Goal: Task Accomplishment & Management: Complete application form

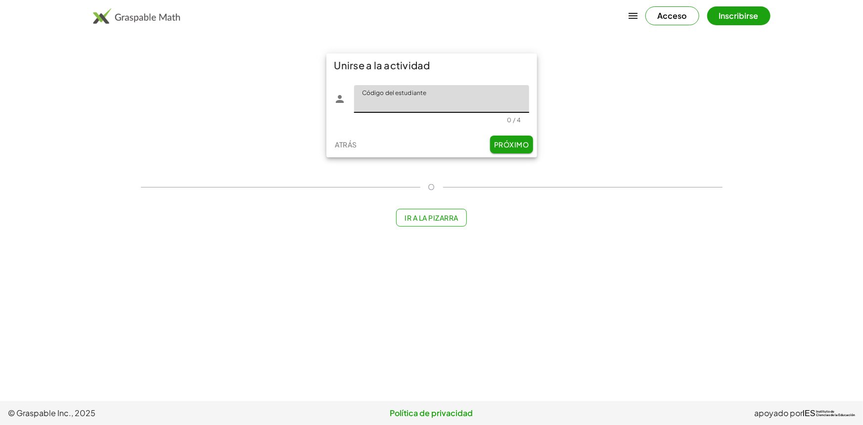
click at [422, 103] on input "Código del estudiante" at bounding box center [441, 99] width 175 height 28
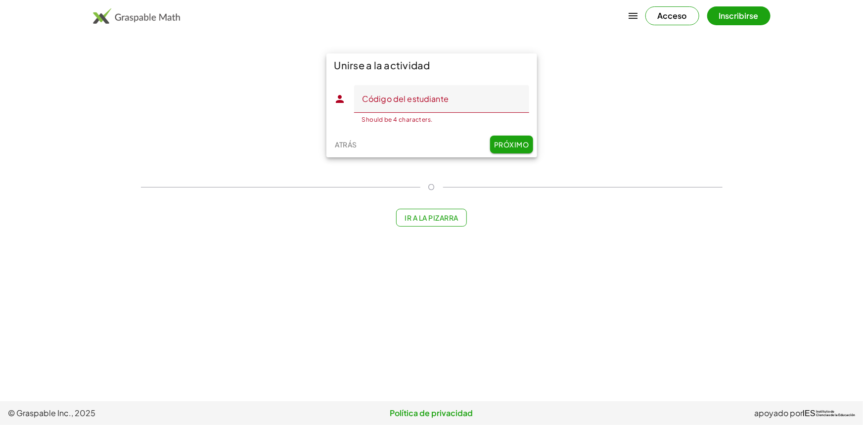
click at [680, 18] on font "Acceso" at bounding box center [672, 15] width 29 height 10
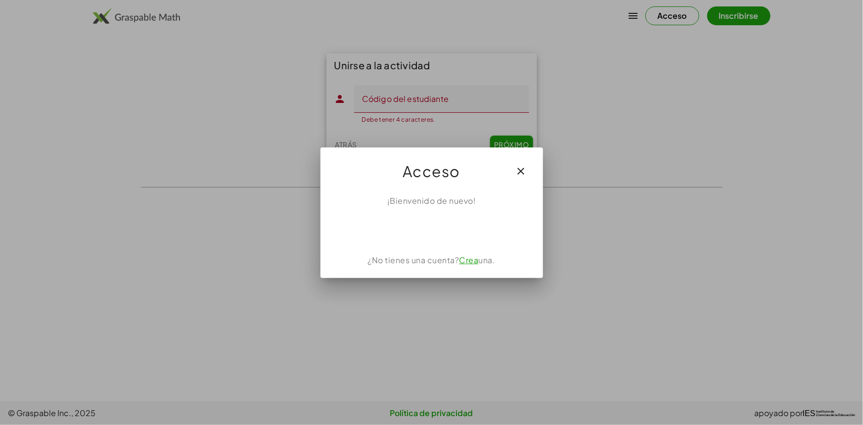
click at [532, 161] on button "button" at bounding box center [522, 171] width 24 height 24
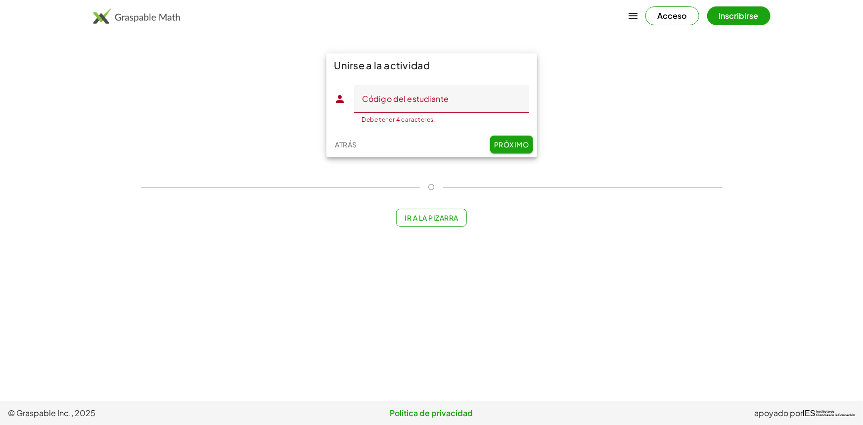
click at [751, 10] on font "Inscribirse" at bounding box center [739, 15] width 40 height 10
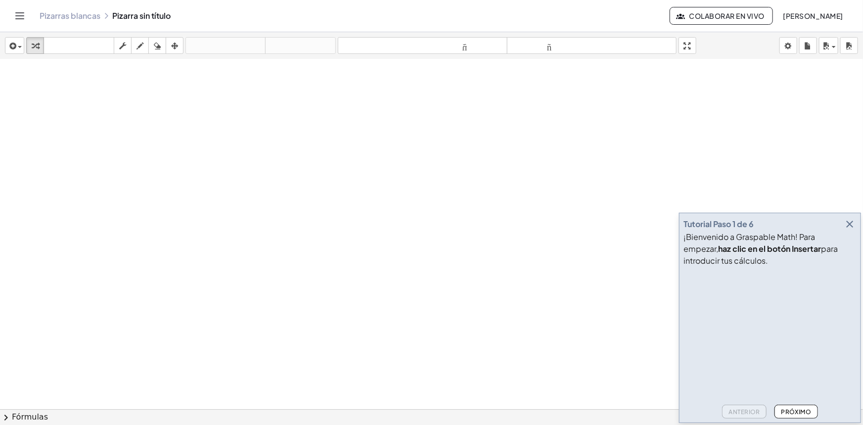
scroll to position [135, 0]
click at [805, 413] on font "Próximo" at bounding box center [797, 411] width 30 height 7
click at [805, 412] on font "Próximo" at bounding box center [797, 411] width 30 height 7
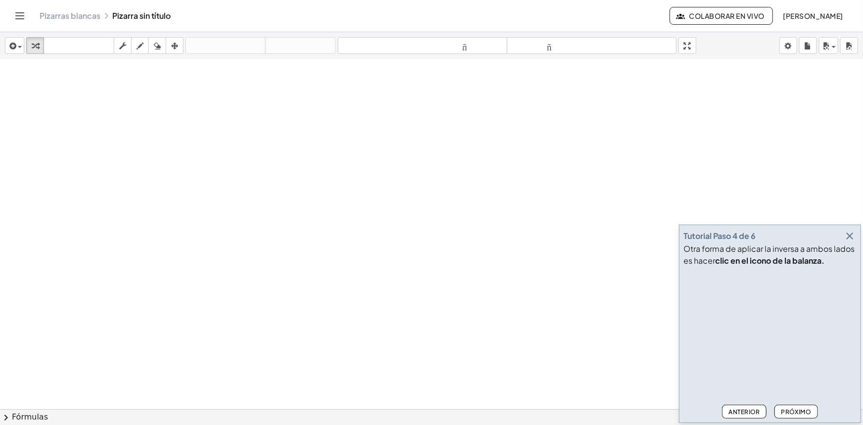
click at [805, 412] on font "Próximo" at bounding box center [797, 411] width 30 height 7
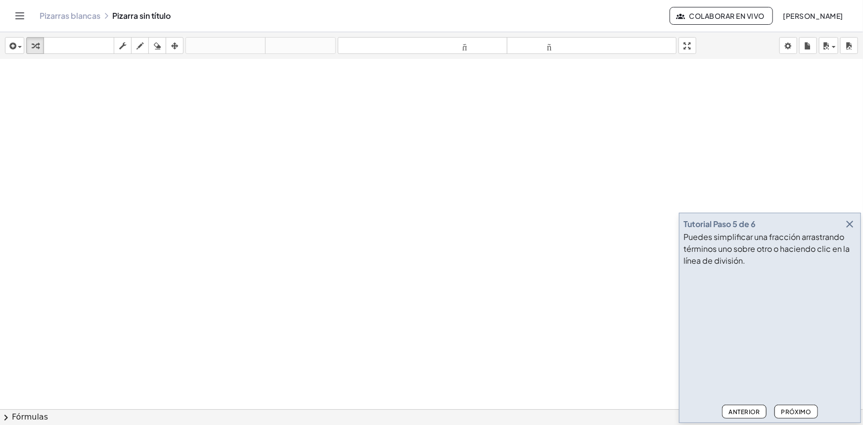
click at [805, 412] on font "Próximo" at bounding box center [797, 411] width 30 height 7
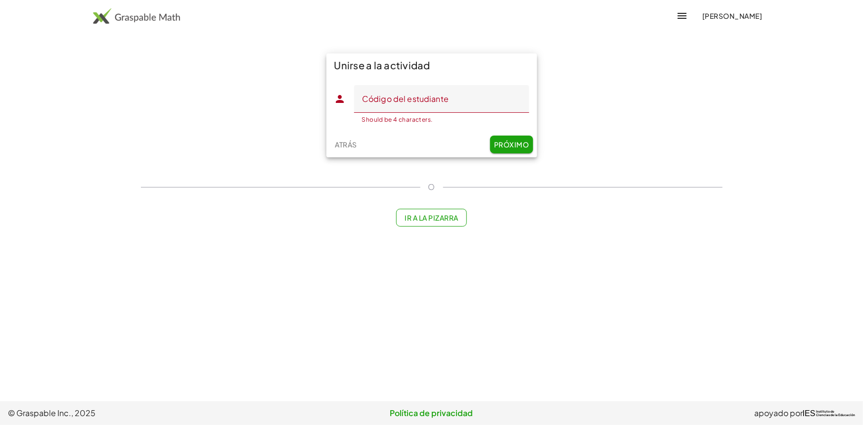
click at [708, 126] on div "Unirse a la actividad Código del estudiante Código del estudiante Should be 4 c…" at bounding box center [432, 105] width 594 height 116
click at [689, 21] on icon "button" at bounding box center [683, 16] width 12 height 12
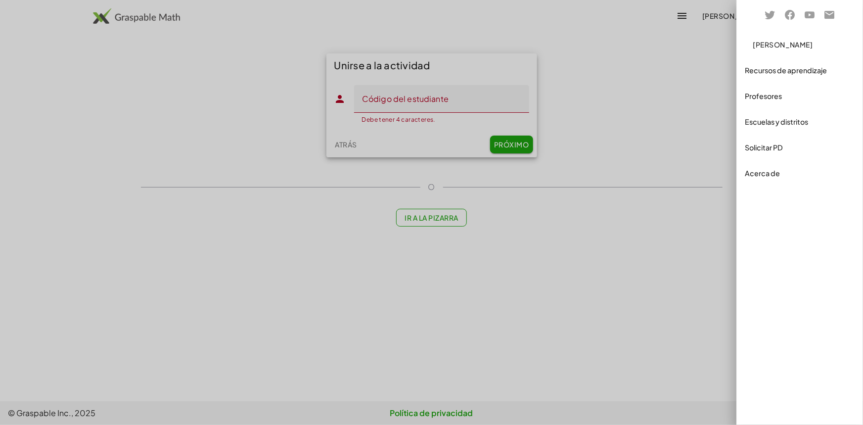
click at [701, 70] on div at bounding box center [431, 212] width 863 height 425
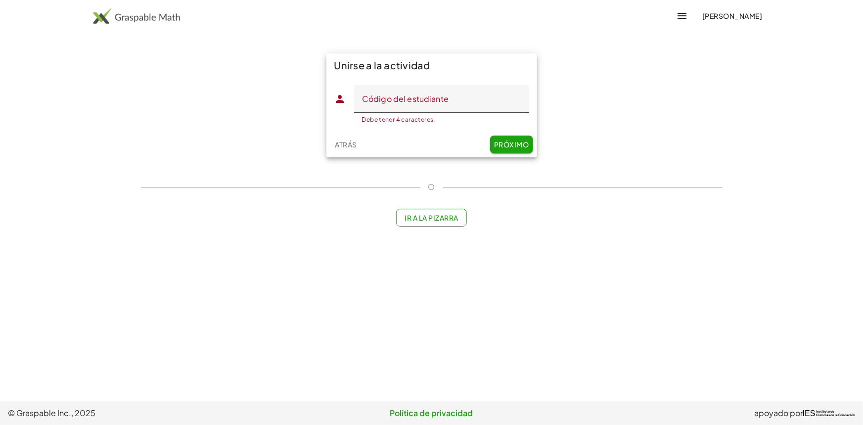
click at [735, 19] on font "[PERSON_NAME]" at bounding box center [732, 15] width 60 height 9
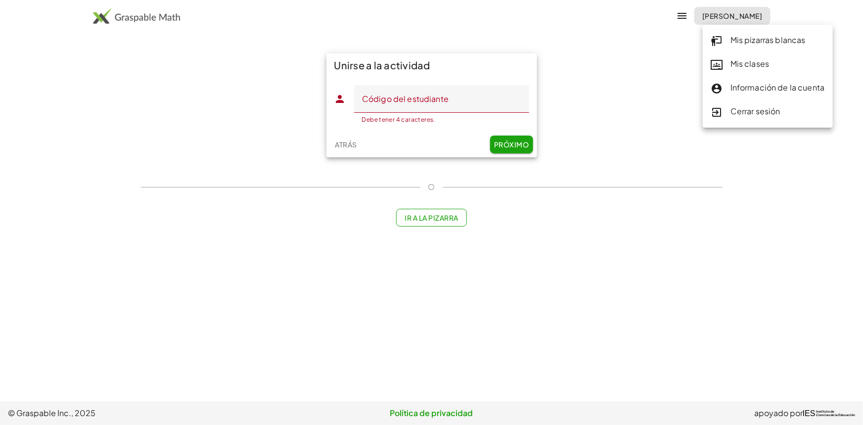
click at [735, 190] on main "Unirse a la actividad Código del estudiante Código del estudiante Debe tener 4 …" at bounding box center [431, 200] width 863 height 401
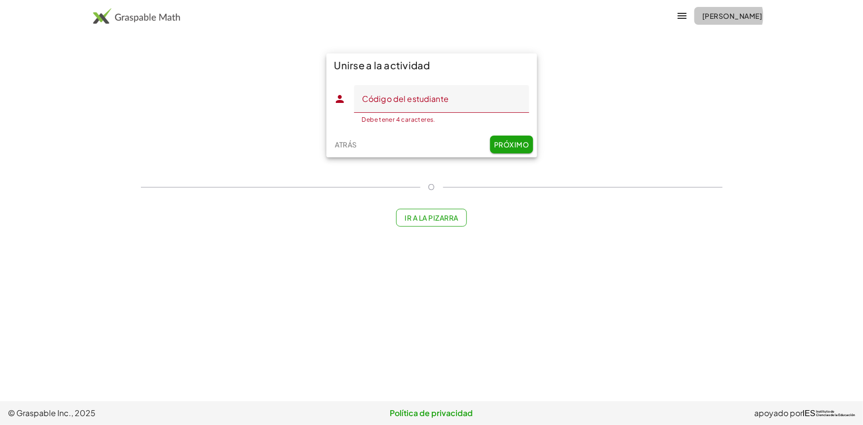
click at [724, 12] on font "[PERSON_NAME]" at bounding box center [732, 15] width 60 height 9
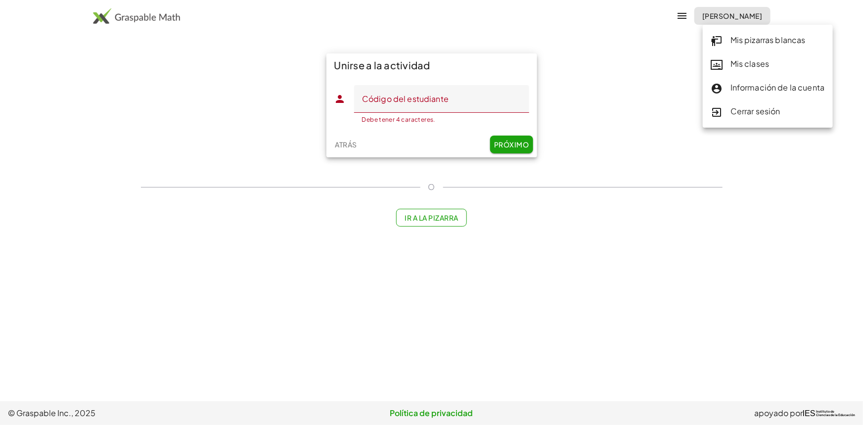
click at [588, 154] on div "Unirse a la actividad Código del estudiante Código del estudiante Debe tener 4 …" at bounding box center [432, 105] width 594 height 116
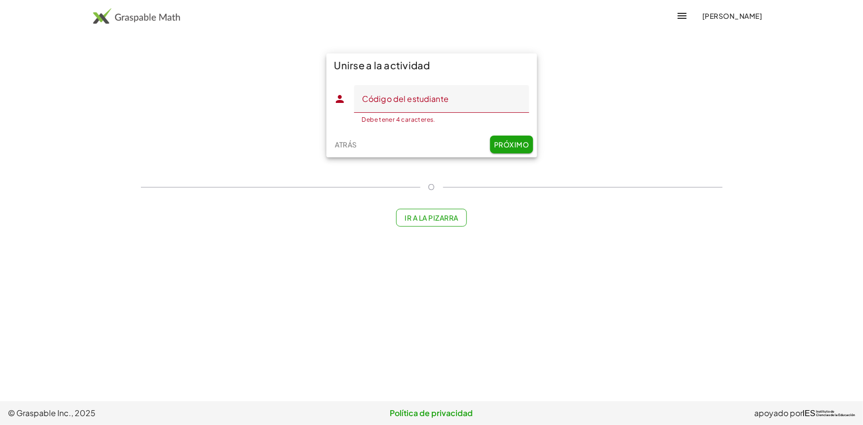
click at [391, 97] on input "Código del estudiante" at bounding box center [441, 99] width 175 height 28
click at [519, 146] on font "Próximo" at bounding box center [511, 144] width 35 height 9
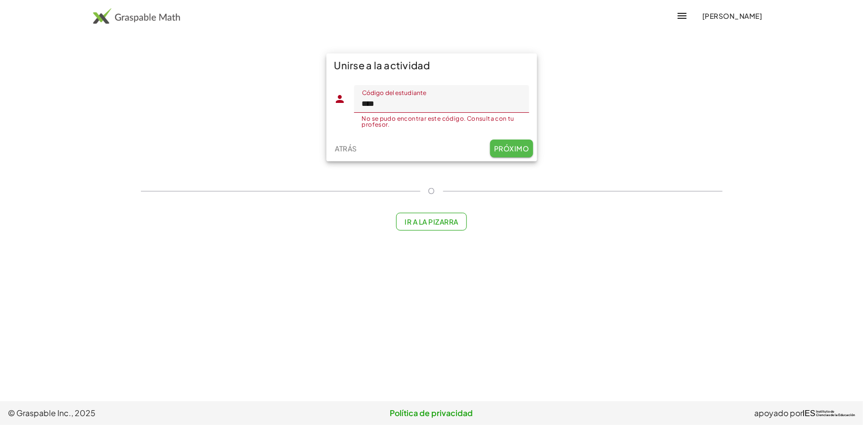
click at [519, 146] on font "Próximo" at bounding box center [511, 148] width 35 height 9
click at [460, 100] on input "****" at bounding box center [441, 99] width 175 height 28
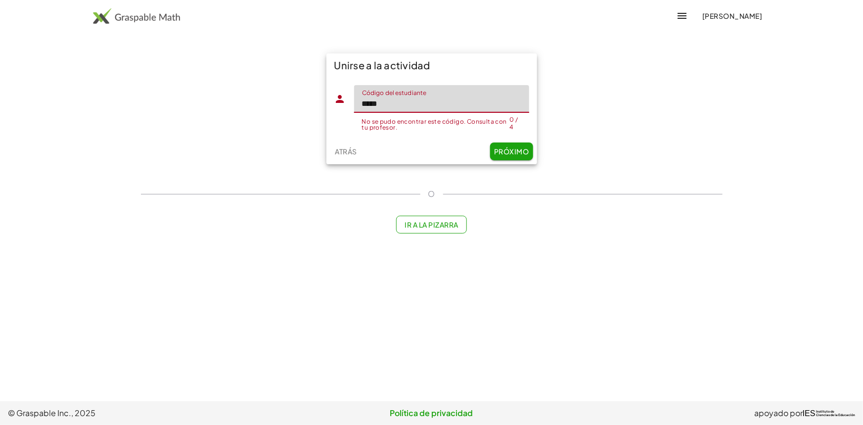
click at [513, 151] on button "Próximo" at bounding box center [511, 151] width 43 height 18
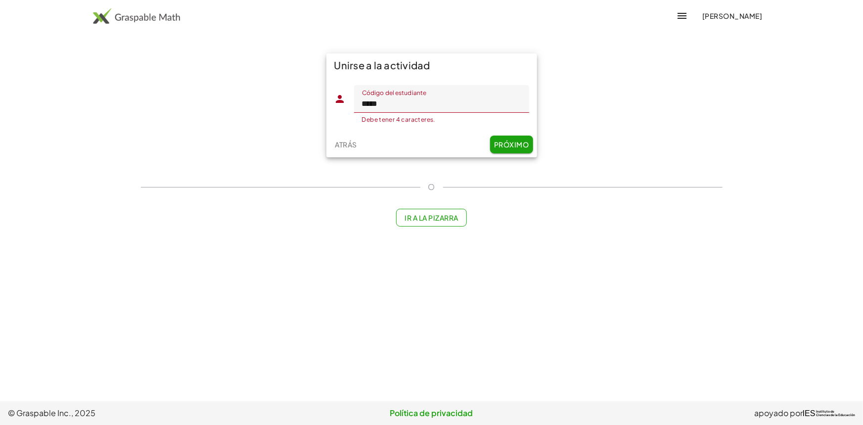
click at [513, 151] on button "Próximo" at bounding box center [511, 145] width 43 height 18
click at [370, 100] on input "*****" at bounding box center [441, 99] width 175 height 28
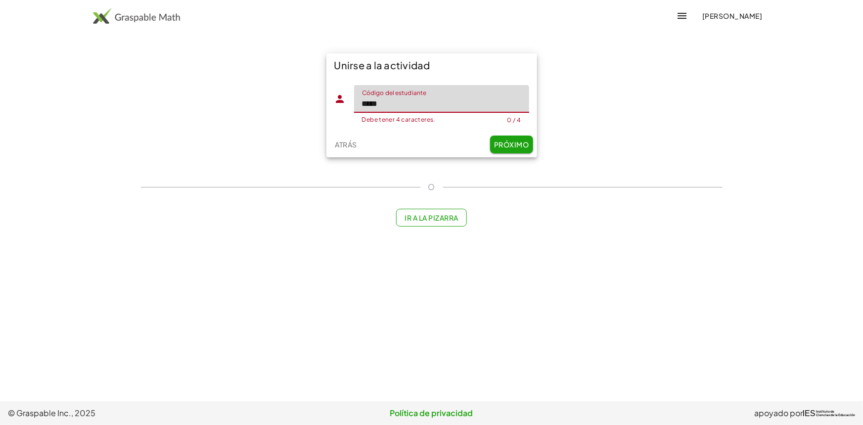
click at [374, 104] on input "*****" at bounding box center [441, 99] width 175 height 28
click at [377, 103] on input "*****" at bounding box center [441, 99] width 175 height 28
click at [506, 139] on button "Próximo" at bounding box center [511, 145] width 43 height 18
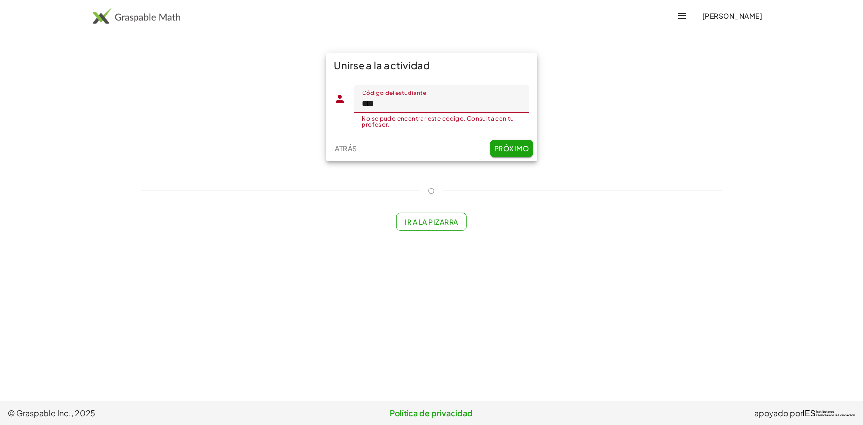
click at [376, 103] on input "****" at bounding box center [441, 99] width 175 height 28
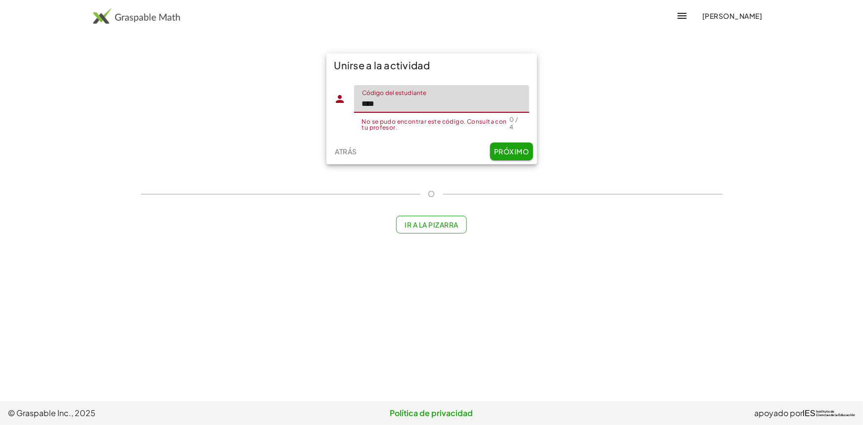
click at [498, 144] on button "Próximo" at bounding box center [511, 151] width 43 height 18
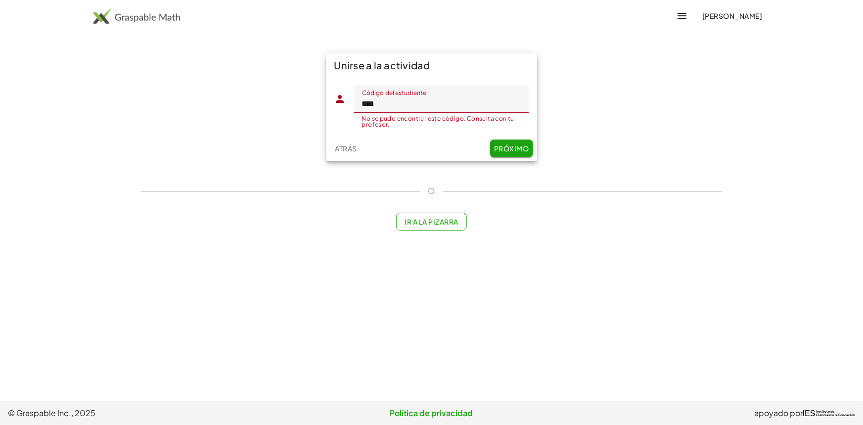
drag, startPoint x: 375, startPoint y: 101, endPoint x: 398, endPoint y: 95, distance: 24.1
click at [376, 101] on input "****" at bounding box center [441, 99] width 175 height 28
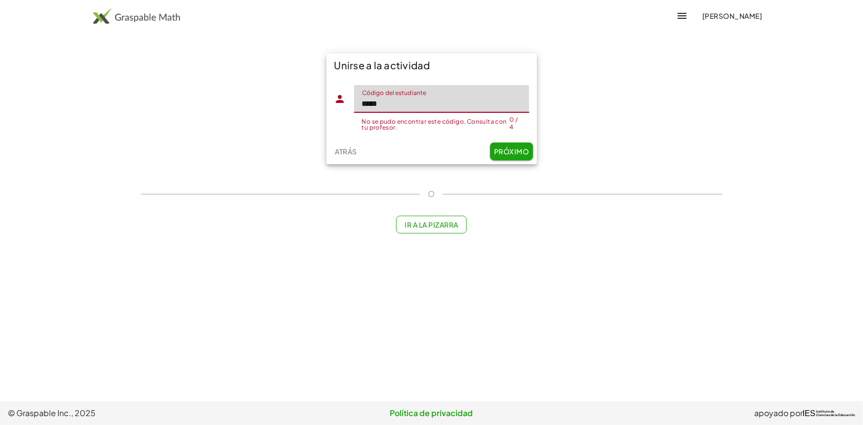
drag, startPoint x: 366, startPoint y: 104, endPoint x: 384, endPoint y: 102, distance: 18.0
click at [366, 104] on input "*****" at bounding box center [441, 99] width 175 height 28
click at [420, 102] on input "****" at bounding box center [441, 99] width 175 height 28
type input "*"
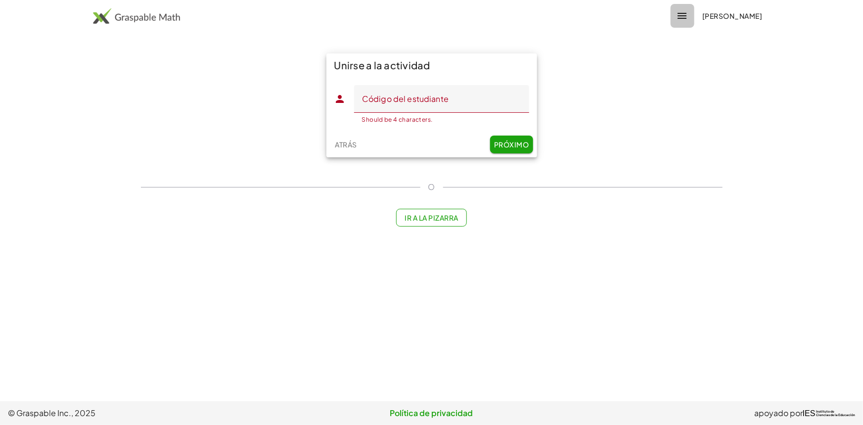
click at [689, 16] on icon "button" at bounding box center [683, 16] width 12 height 12
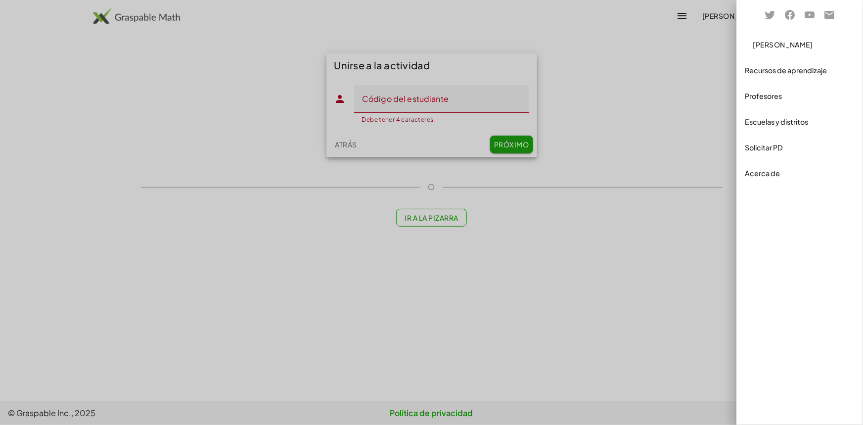
click at [585, 125] on div at bounding box center [431, 212] width 863 height 425
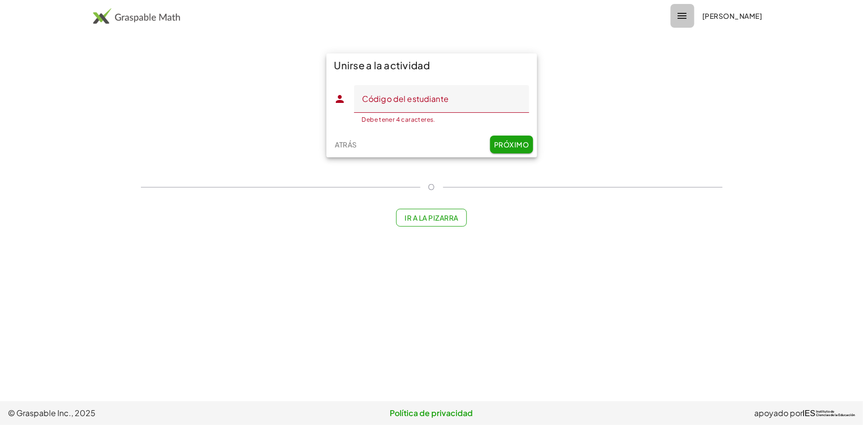
click at [688, 14] on icon "button" at bounding box center [683, 16] width 12 height 12
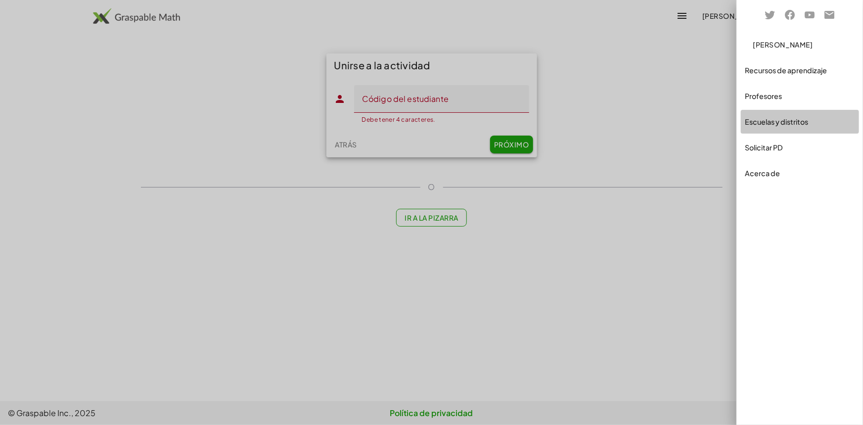
click at [790, 124] on font "Escuelas y distritos" at bounding box center [776, 121] width 63 height 9
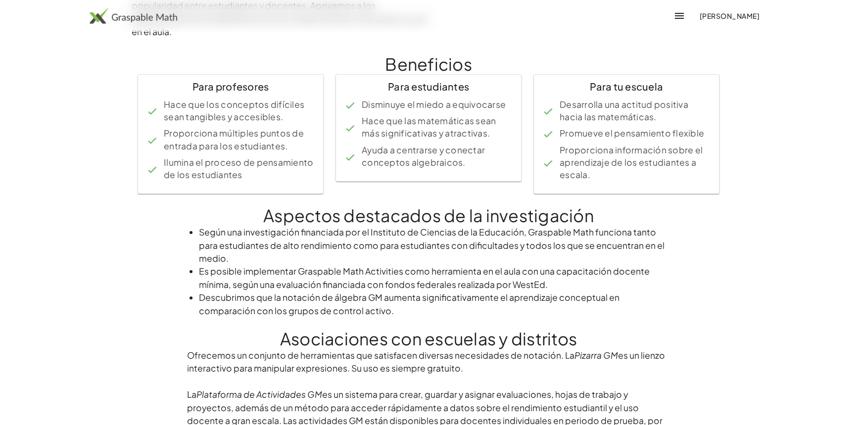
scroll to position [225, 0]
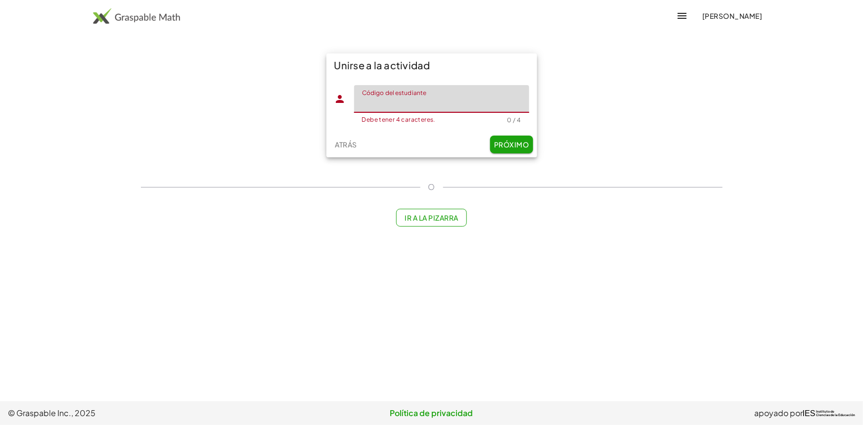
click at [341, 140] on font "Atrás" at bounding box center [346, 144] width 22 height 9
click at [519, 144] on font "Próximo" at bounding box center [511, 144] width 35 height 9
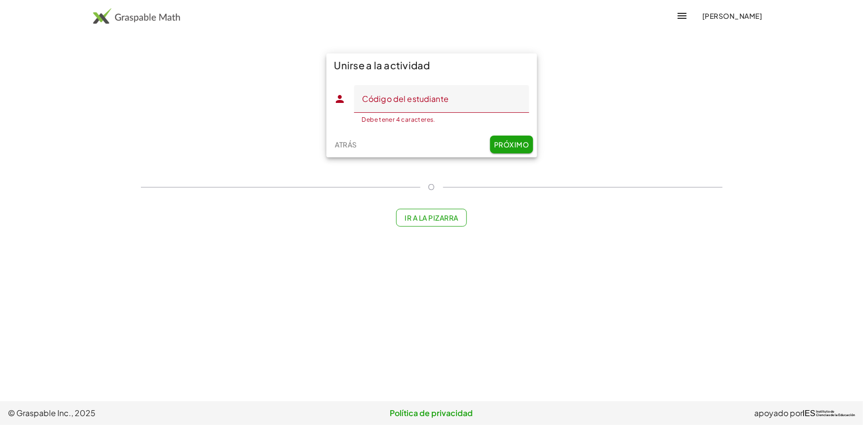
click at [519, 144] on font "Próximo" at bounding box center [511, 144] width 35 height 9
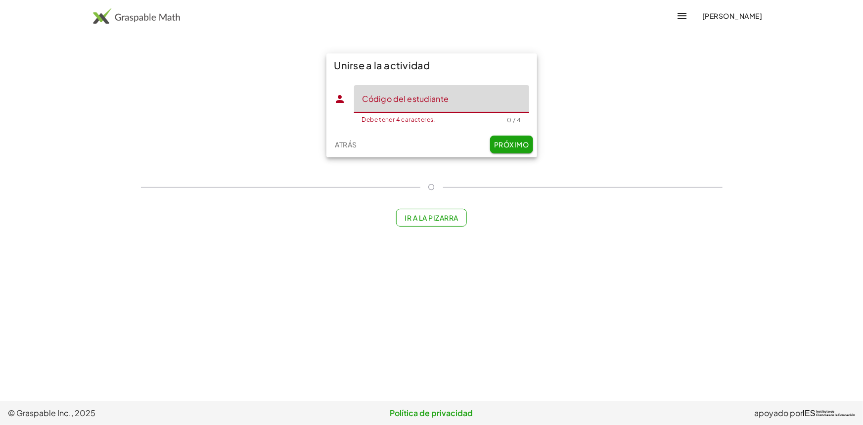
click at [452, 99] on input "Código del estudiante" at bounding box center [441, 99] width 175 height 28
click at [515, 140] on font "Próximo" at bounding box center [511, 144] width 35 height 9
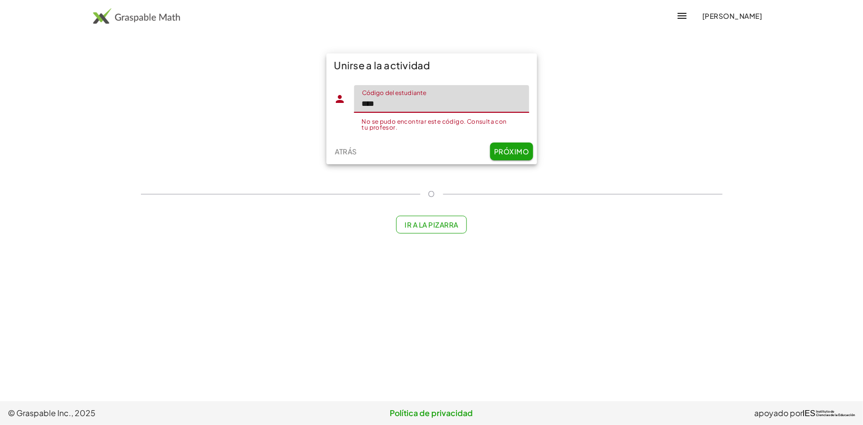
click at [460, 101] on input "****" at bounding box center [441, 99] width 175 height 28
type input "*"
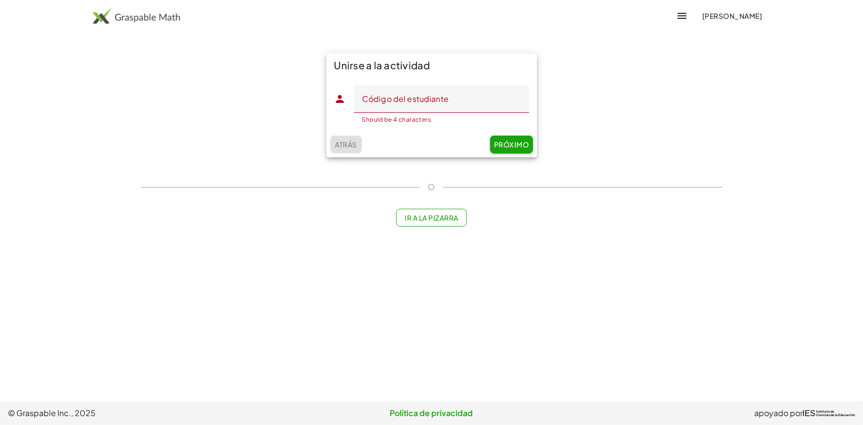
click at [352, 156] on div "Atrás Próximo" at bounding box center [432, 145] width 211 height 26
click at [346, 142] on font "Atrás" at bounding box center [346, 144] width 22 height 9
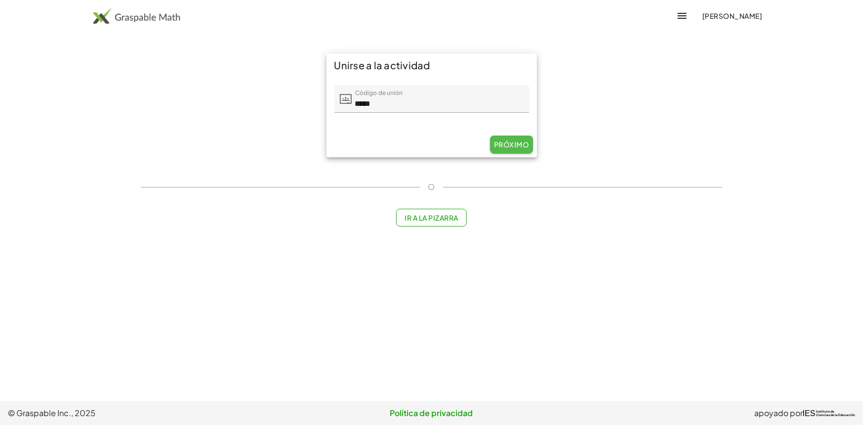
click at [523, 144] on font "Próximo" at bounding box center [511, 144] width 35 height 9
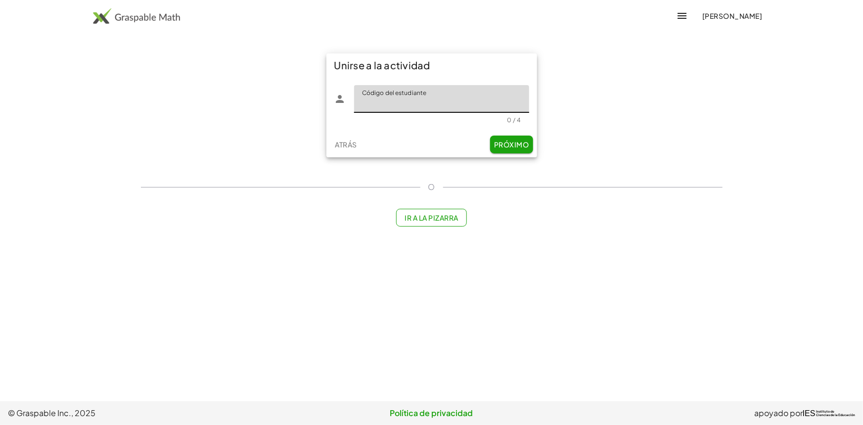
click at [523, 144] on font "Próximo" at bounding box center [511, 144] width 35 height 9
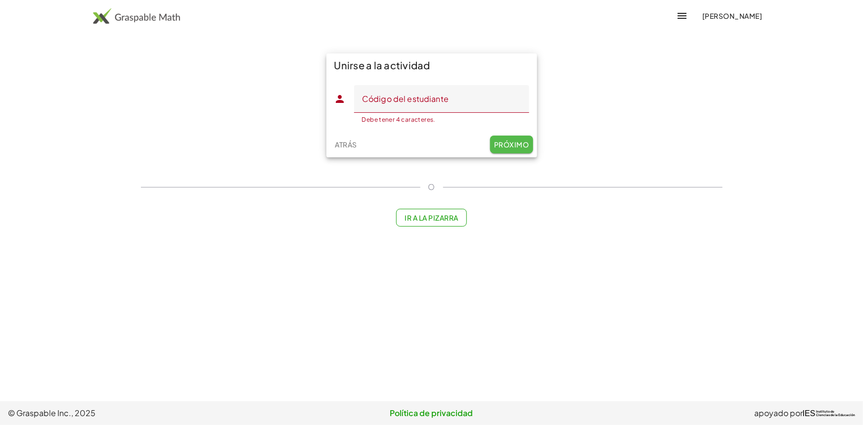
click at [523, 144] on font "Próximo" at bounding box center [511, 144] width 35 height 9
click at [486, 99] on input "Código del estudiante" at bounding box center [441, 99] width 175 height 28
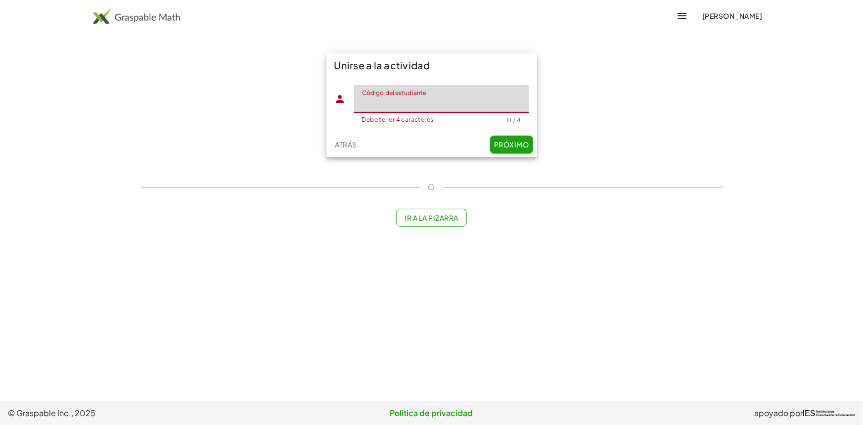
click at [479, 106] on input "Código del estudiante" at bounding box center [441, 99] width 175 height 28
click at [514, 149] on button "Próximo" at bounding box center [511, 145] width 43 height 18
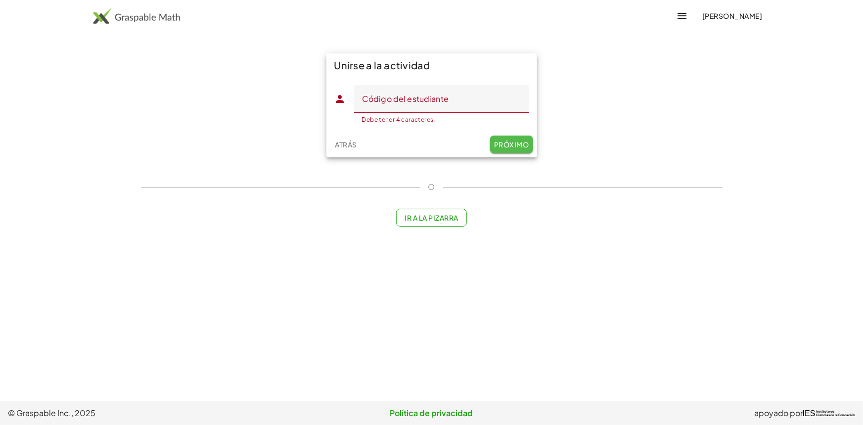
click at [514, 149] on button "Próximo" at bounding box center [511, 145] width 43 height 18
click at [479, 92] on input "Código del estudiante" at bounding box center [441, 99] width 175 height 28
click at [631, 131] on div "Unirse a la actividad Código del estudiante Código del estudiante Debe tener 4 …" at bounding box center [432, 105] width 594 height 116
click at [743, 20] on font "Javier Pineda" at bounding box center [732, 15] width 60 height 9
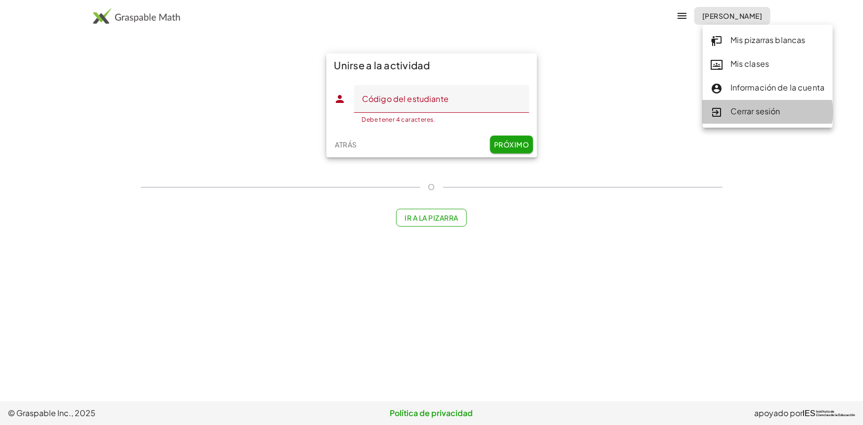
click at [767, 107] on font "Cerrar sesión" at bounding box center [756, 111] width 50 height 10
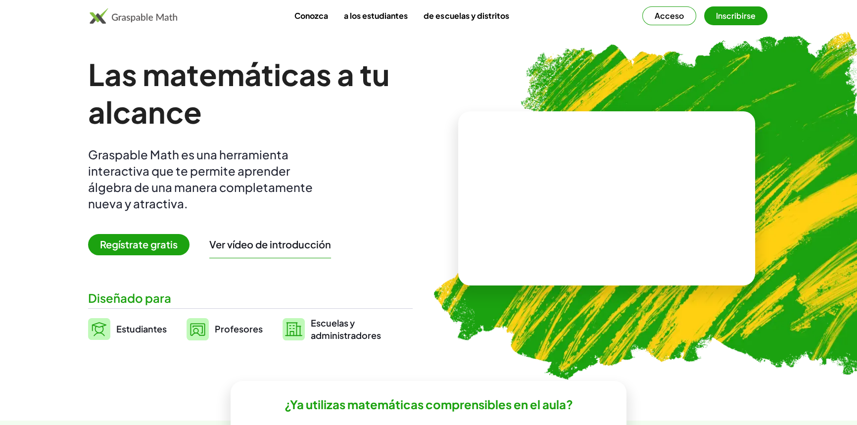
click at [748, 11] on font "Inscribirse" at bounding box center [736, 15] width 40 height 10
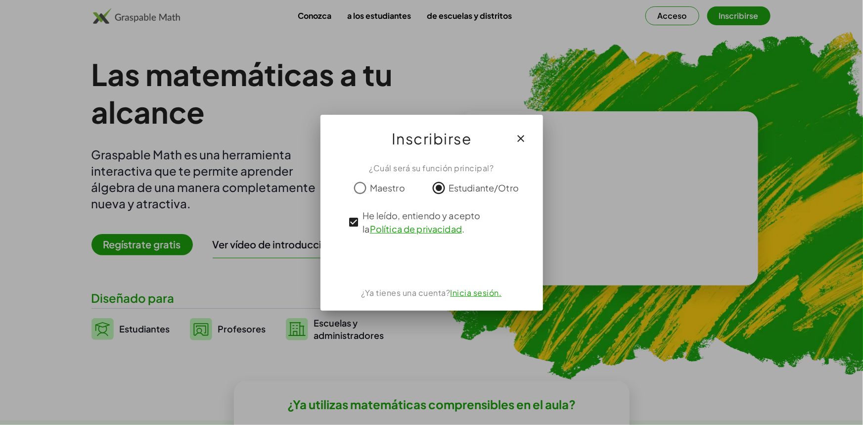
click at [527, 134] on button "button" at bounding box center [522, 139] width 24 height 24
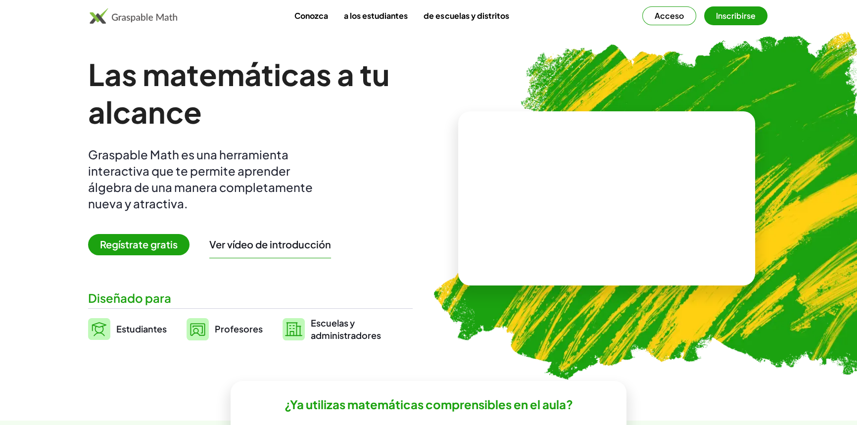
click at [741, 14] on font "Inscribirse" at bounding box center [736, 15] width 40 height 10
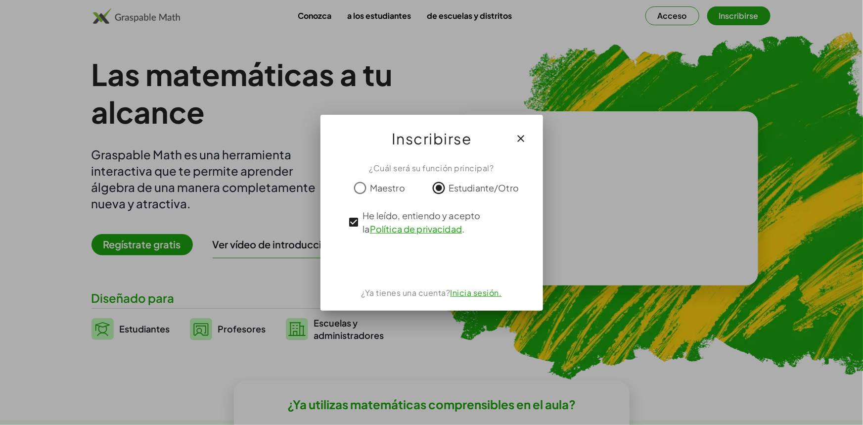
click at [529, 138] on button "button" at bounding box center [522, 139] width 24 height 24
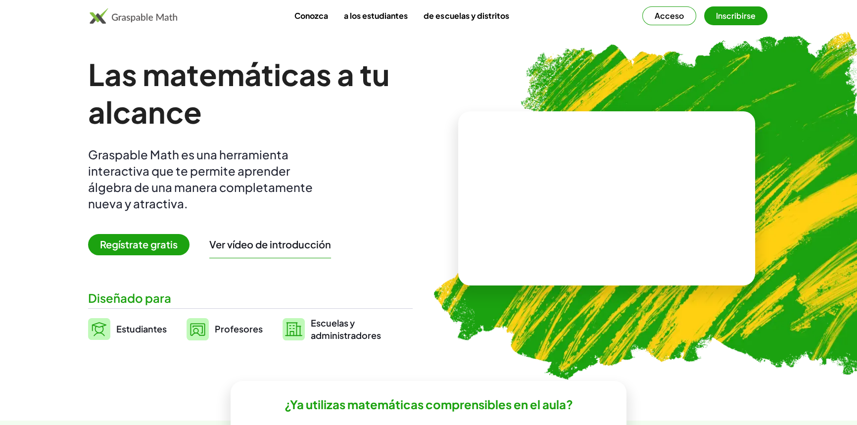
click at [733, 10] on button "Inscribirse" at bounding box center [735, 15] width 63 height 19
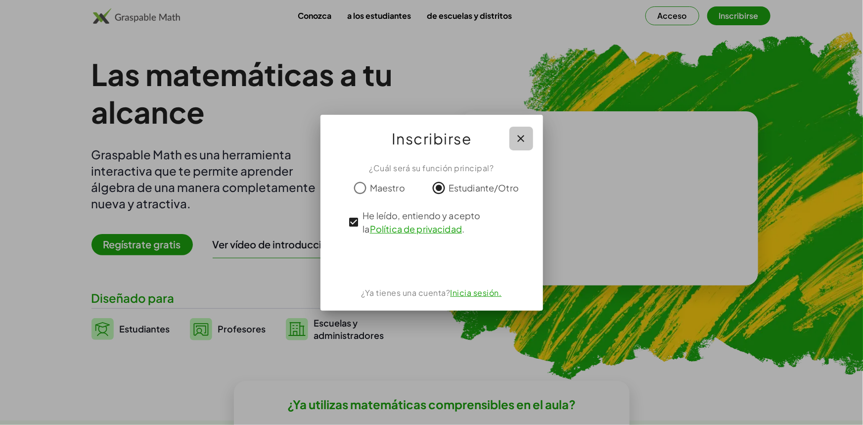
click at [520, 134] on icon "button" at bounding box center [521, 139] width 12 height 12
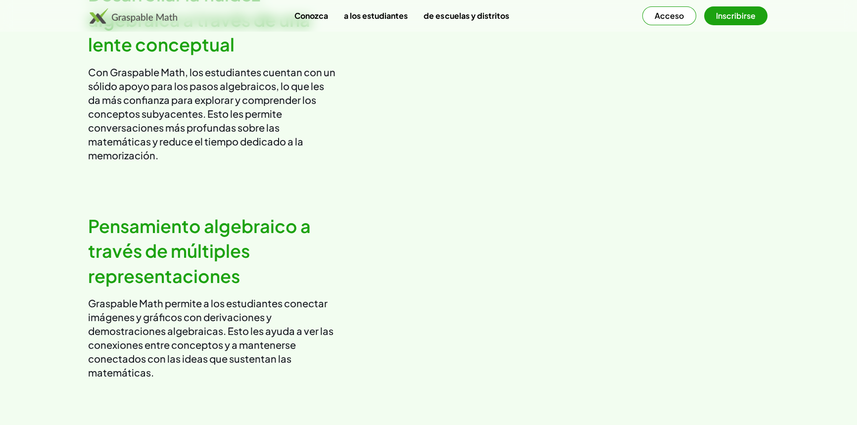
scroll to position [629, 0]
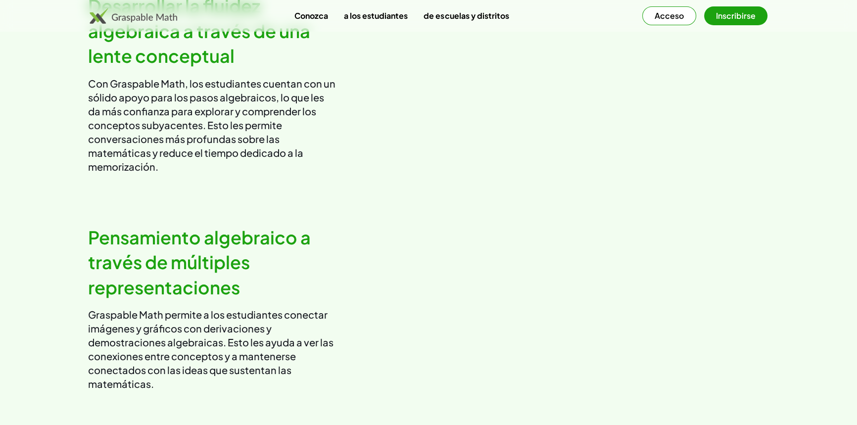
click at [675, 14] on font "Acceso" at bounding box center [669, 15] width 29 height 10
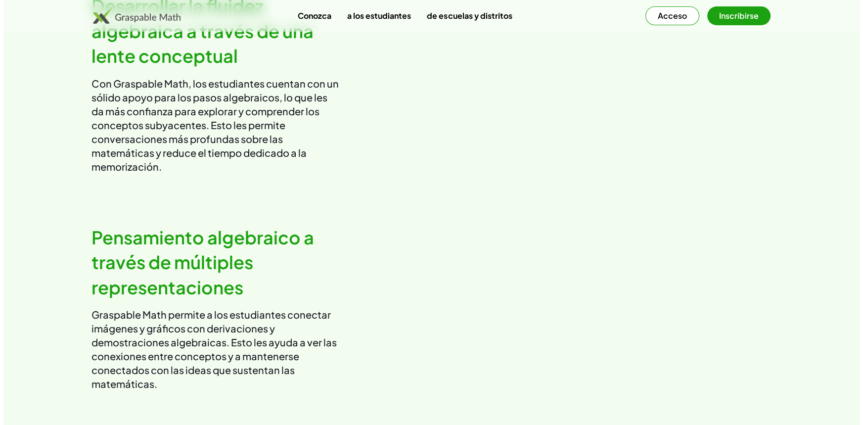
scroll to position [0, 0]
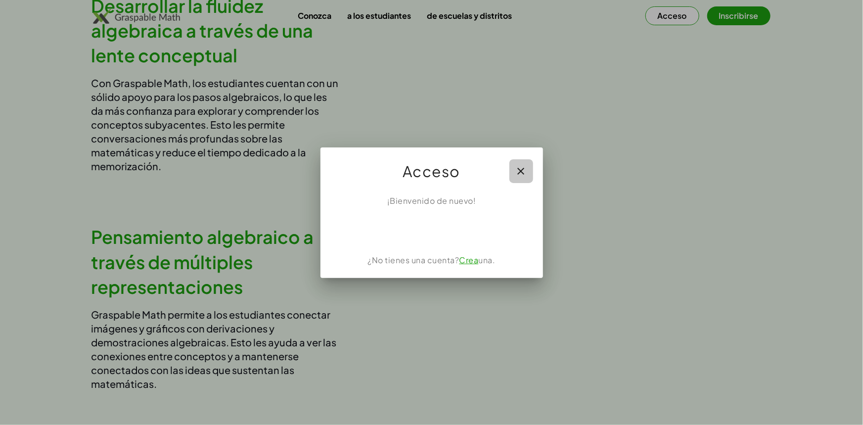
click at [519, 173] on icon "button" at bounding box center [521, 171] width 12 height 12
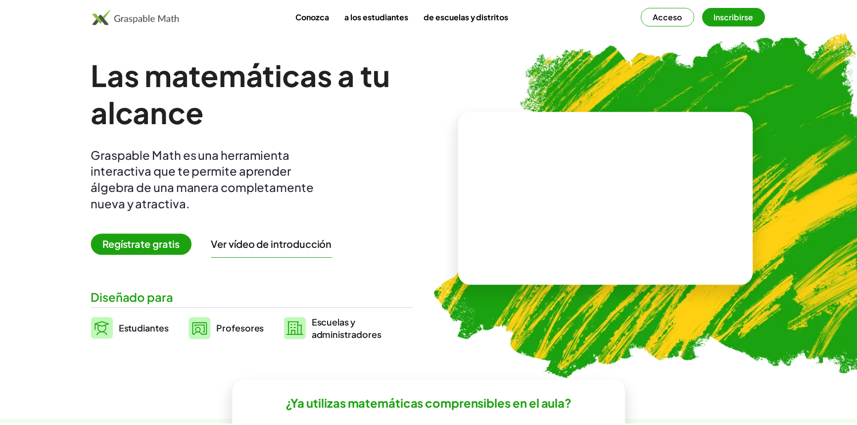
scroll to position [629, 0]
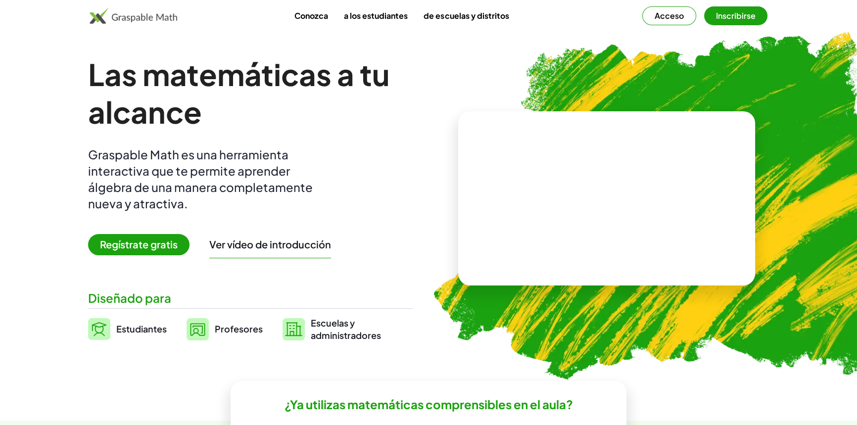
drag, startPoint x: 618, startPoint y: 203, endPoint x: 589, endPoint y: 321, distance: 120.9
click at [593, 294] on div at bounding box center [606, 198] width 325 height 190
click at [272, 240] on font "Ver vídeo de introducción" at bounding box center [270, 244] width 122 height 12
click at [375, 19] on font "a los estudiantes" at bounding box center [376, 15] width 64 height 10
click at [371, 17] on font "a los estudiantes" at bounding box center [376, 15] width 64 height 10
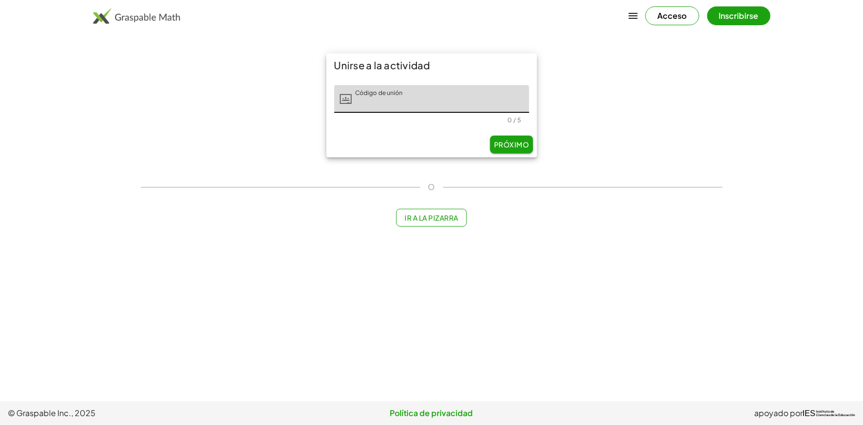
click at [416, 94] on input "Código de unión" at bounding box center [440, 99] width 177 height 28
click at [432, 101] on input "Código de unión" at bounding box center [440, 99] width 177 height 28
type input "*****"
type input "****"
